Goal: Task Accomplishment & Management: Manage account settings

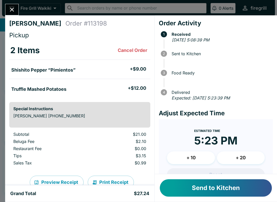
click at [36, 68] on h5 "Shishito Pepper “Pimientos”" at bounding box center [43, 70] width 64 height 6
click at [217, 186] on button "Send to Kitchen" at bounding box center [216, 188] width 112 height 17
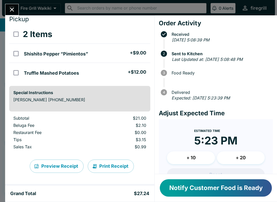
scroll to position [16, 0]
click at [228, 190] on button "Notify Customer Food is Ready" at bounding box center [216, 188] width 112 height 17
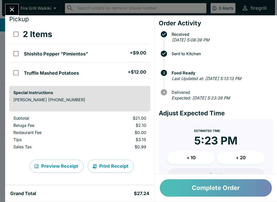
click at [217, 186] on button "Complete Order" at bounding box center [216, 188] width 112 height 17
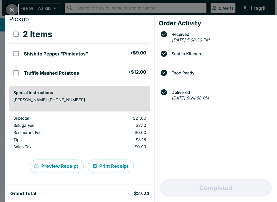
click at [8, 7] on icon "Close" at bounding box center [11, 9] width 7 height 7
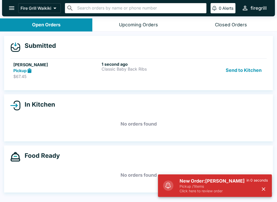
click at [111, 74] on div "1 second ago Classic Baby Back Ribs" at bounding box center [144, 71] width 86 height 18
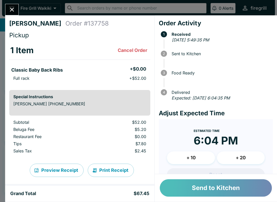
click at [218, 187] on button "Send to Kitchen" at bounding box center [216, 188] width 112 height 17
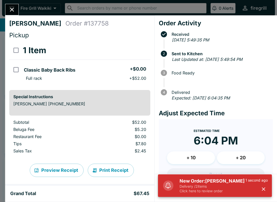
click at [198, 191] on p "Click here to review order" at bounding box center [212, 191] width 66 height 5
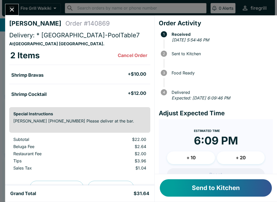
click at [223, 189] on button "Send to Kitchen" at bounding box center [216, 188] width 112 height 17
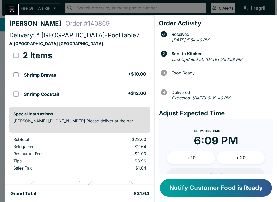
click at [12, 9] on icon "Close" at bounding box center [11, 9] width 7 height 7
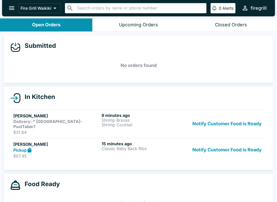
click at [56, 154] on p "$67.45" at bounding box center [56, 156] width 86 height 5
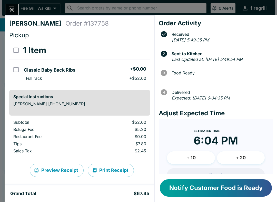
click at [221, 191] on button "Notify Customer Food is Ready" at bounding box center [216, 188] width 112 height 17
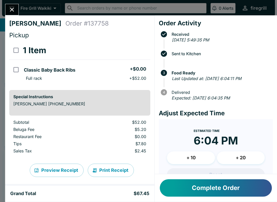
click at [12, 11] on icon "Close" at bounding box center [11, 9] width 7 height 7
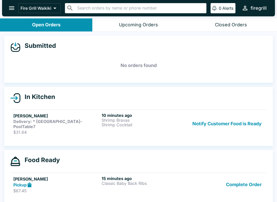
click at [52, 120] on strong "Delivery: * [GEOGRAPHIC_DATA]-PoolTable7" at bounding box center [47, 124] width 69 height 10
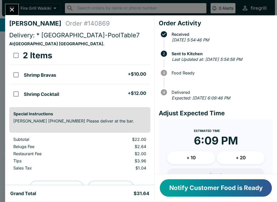
click at [203, 192] on button "Notify Customer Food is Ready" at bounding box center [216, 188] width 112 height 17
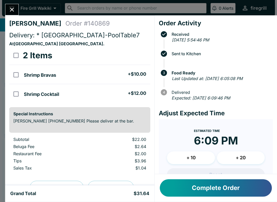
click at [14, 11] on icon "Close" at bounding box center [11, 9] width 7 height 7
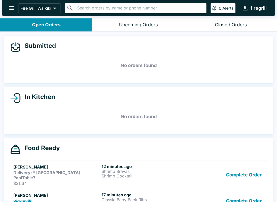
click at [49, 193] on h5 "[PERSON_NAME]" at bounding box center [56, 196] width 86 height 6
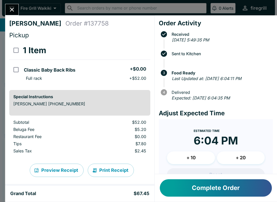
click at [232, 189] on button "Complete Order" at bounding box center [216, 188] width 112 height 17
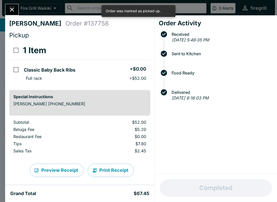
click at [15, 9] on icon "Close" at bounding box center [11, 9] width 7 height 7
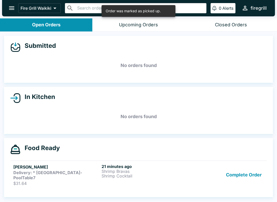
click at [46, 166] on h5 "[PERSON_NAME]" at bounding box center [56, 167] width 86 height 6
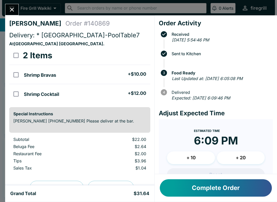
click at [218, 188] on button "Complete Order" at bounding box center [216, 188] width 112 height 17
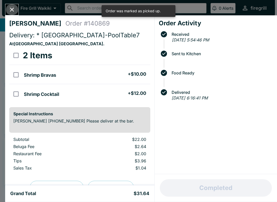
click at [14, 6] on icon "Close" at bounding box center [11, 9] width 7 height 7
